Goal: Check status: Check status

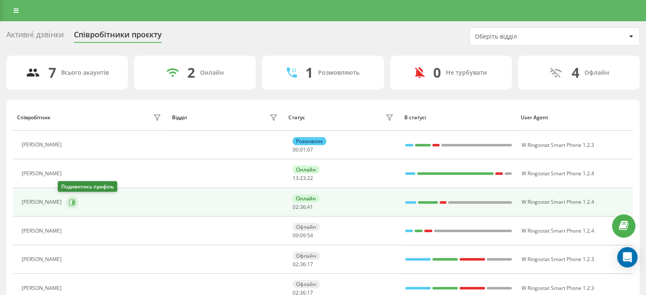
click at [66, 206] on button at bounding box center [72, 202] width 13 height 13
click at [69, 204] on icon at bounding box center [72, 202] width 7 height 7
click at [69, 203] on icon at bounding box center [72, 202] width 7 height 7
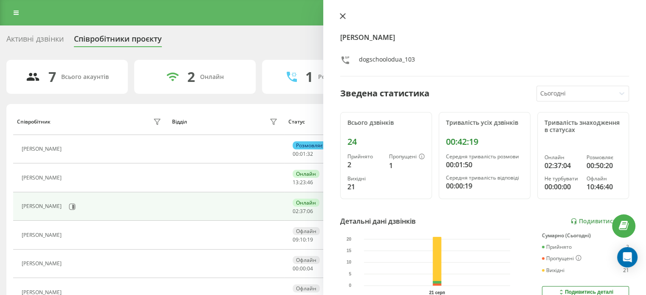
click at [343, 18] on icon at bounding box center [343, 16] width 6 height 6
